Goal: Transaction & Acquisition: Subscribe to service/newsletter

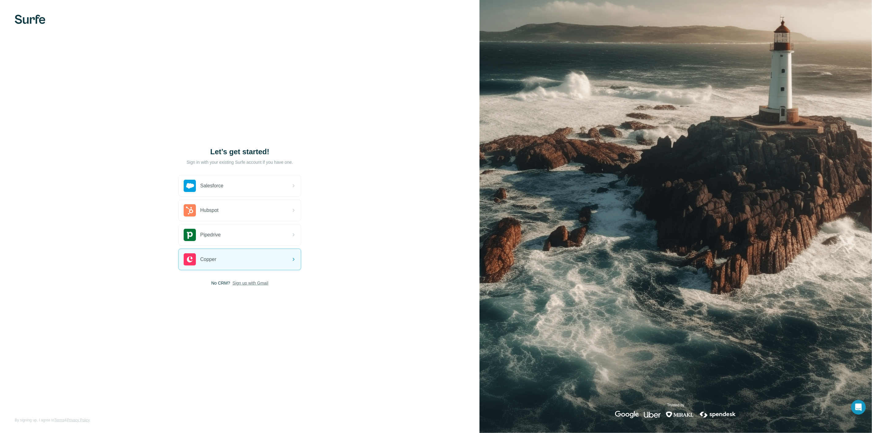
click at [253, 282] on span "Sign up with Gmail" at bounding box center [250, 283] width 36 height 6
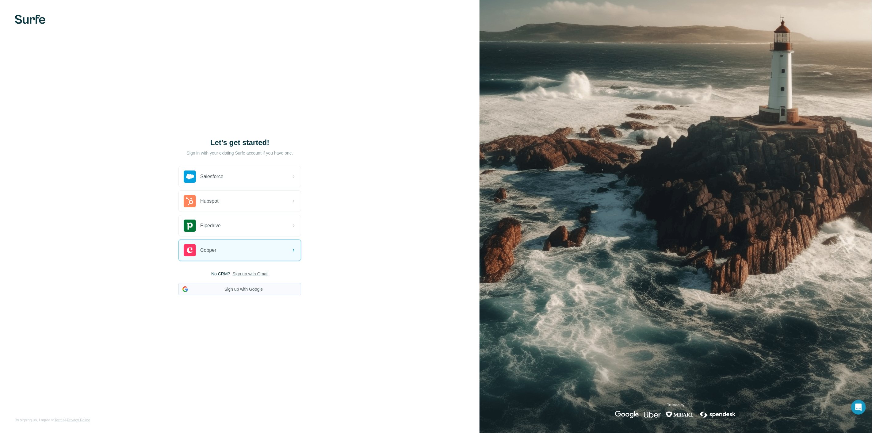
click at [252, 288] on button "Sign up with Google" at bounding box center [239, 289] width 123 height 12
